Goal: Information Seeking & Learning: Compare options

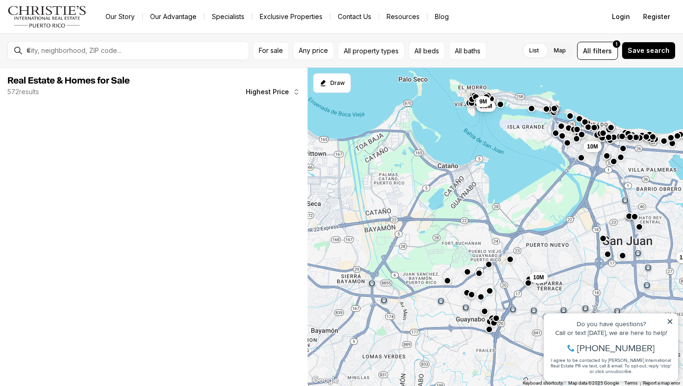
drag, startPoint x: 430, startPoint y: 279, endPoint x: 547, endPoint y: 226, distance: 128.3
click at [547, 226] on div "10M 15M 12.9M 9.5M 10M 9M" at bounding box center [495, 227] width 376 height 319
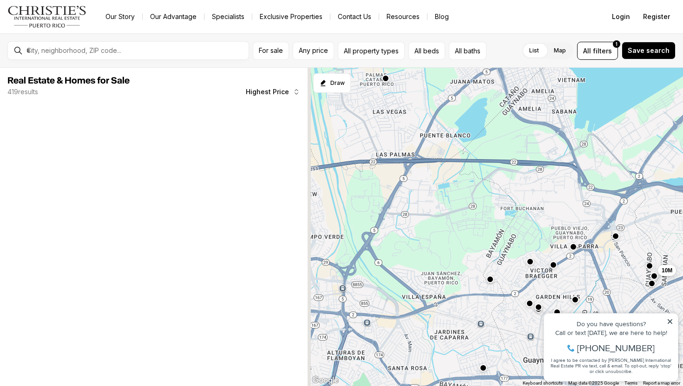
drag, startPoint x: 483, startPoint y: 254, endPoint x: 535, endPoint y: 234, distance: 56.0
click at [535, 234] on div "10M" at bounding box center [495, 227] width 376 height 319
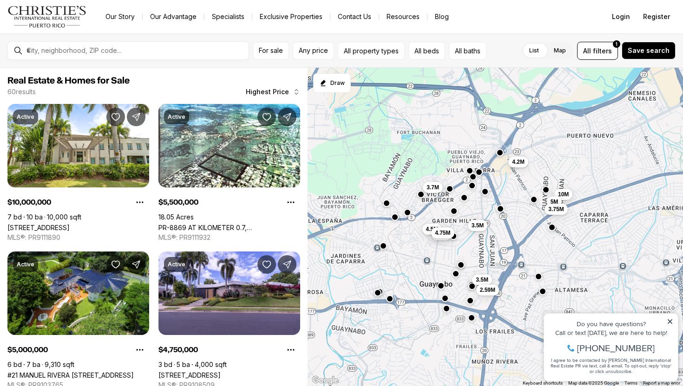
drag, startPoint x: 521, startPoint y: 252, endPoint x: 401, endPoint y: 179, distance: 140.3
click at [401, 179] on div "3.7M 3.3M 4.5M 4.75M 10M 5M 3.5M 3.75M 4.2M 3.5M 2.59M 5.5M" at bounding box center [495, 227] width 376 height 319
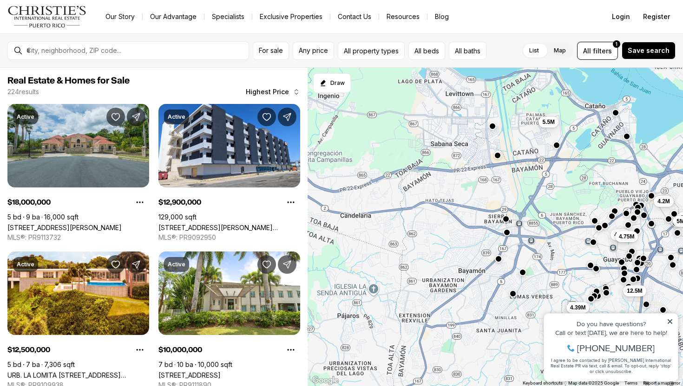
drag, startPoint x: 409, startPoint y: 165, endPoint x: 570, endPoint y: 188, distance: 162.3
click at [570, 188] on div "4.5M 4.75M 10M 5M 4.2M 4.39M 12.5M 4.5M 18M 4.5M 12.9M 5.5M" at bounding box center [495, 227] width 376 height 319
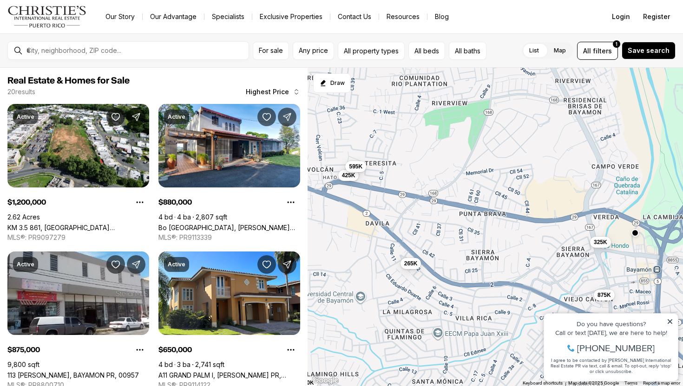
drag, startPoint x: 502, startPoint y: 224, endPoint x: 444, endPoint y: 200, distance: 63.5
click at [444, 200] on div "325K 875K 425K 595K 265K 300K" at bounding box center [495, 227] width 376 height 319
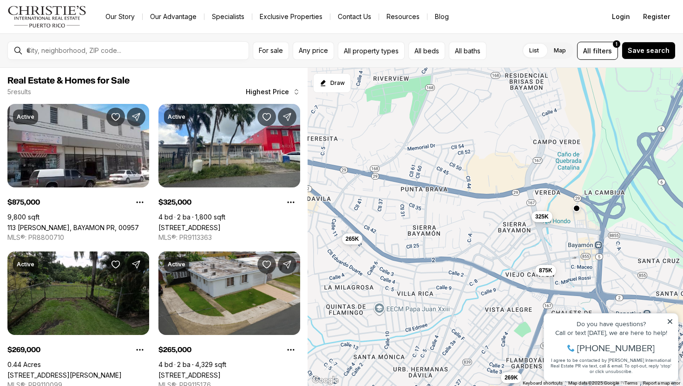
click at [539, 222] on button "325K" at bounding box center [541, 216] width 21 height 11
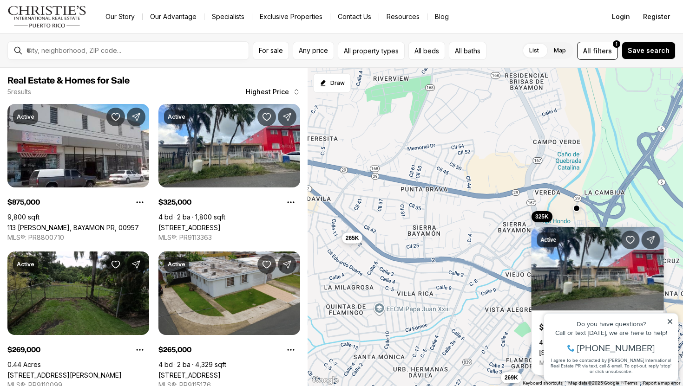
click at [353, 239] on span "265K" at bounding box center [352, 238] width 13 height 7
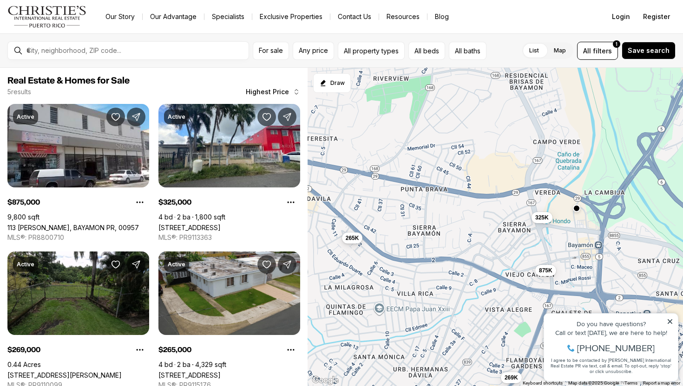
click at [359, 238] on button "265K" at bounding box center [352, 238] width 21 height 11
